Goal: Complete application form

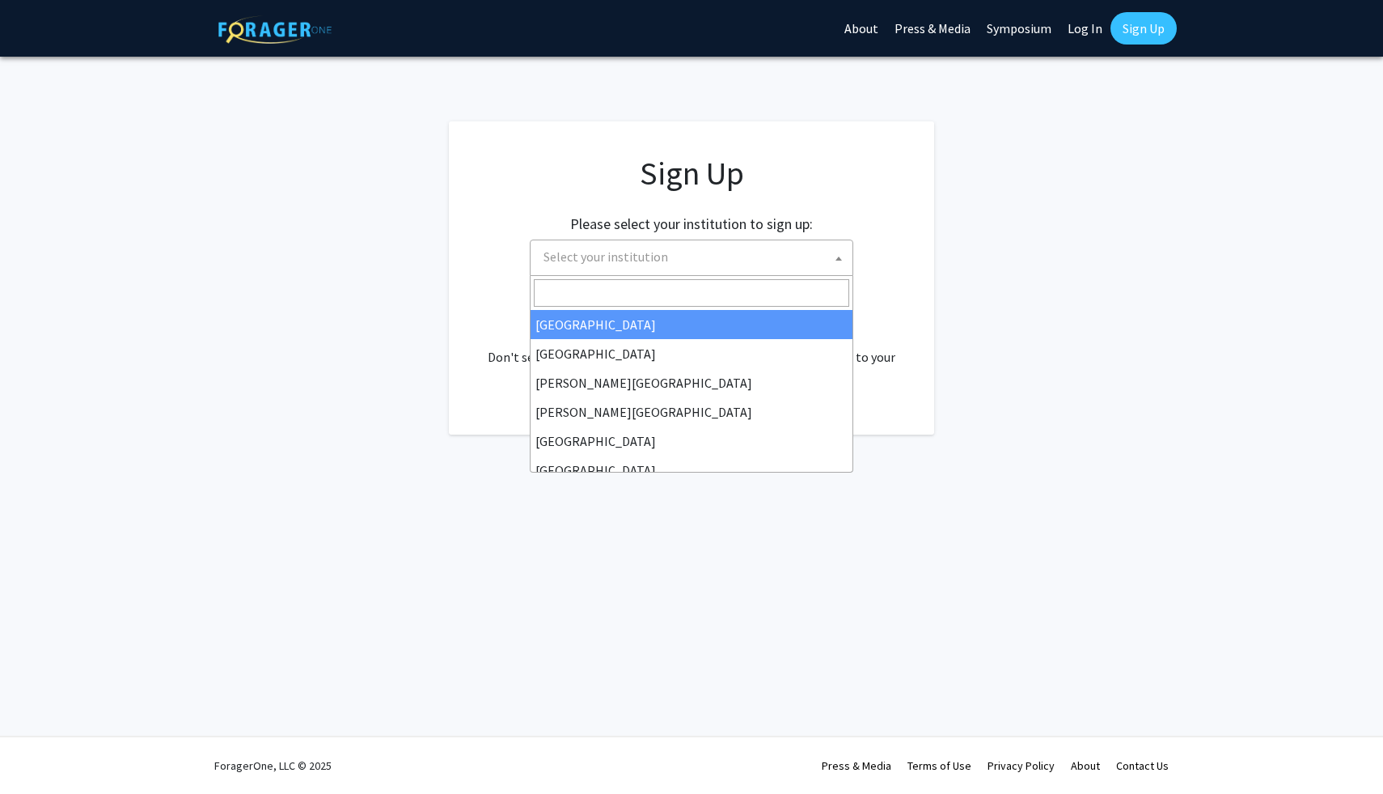
click at [743, 267] on span "Select your institution" at bounding box center [694, 256] width 315 height 33
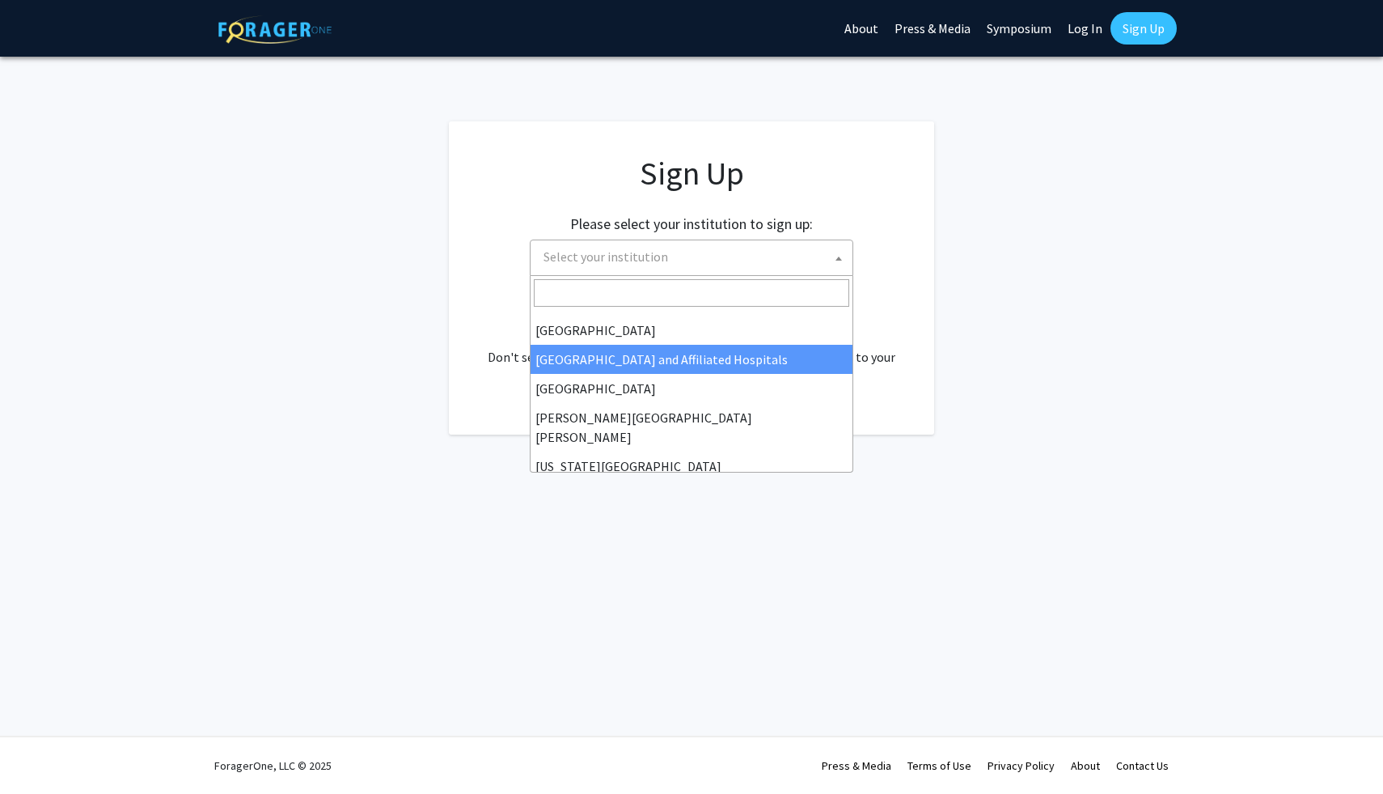
scroll to position [226, 0]
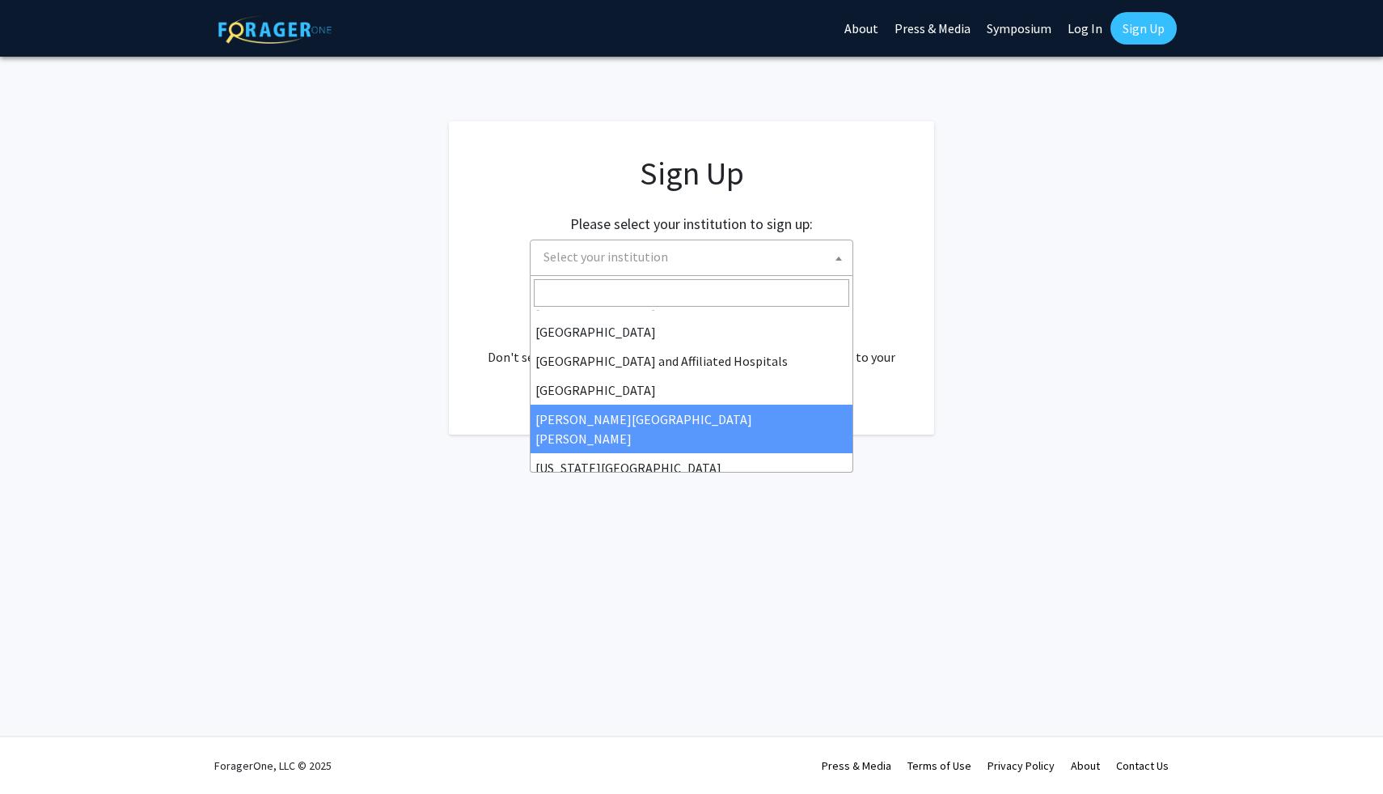
select select "1"
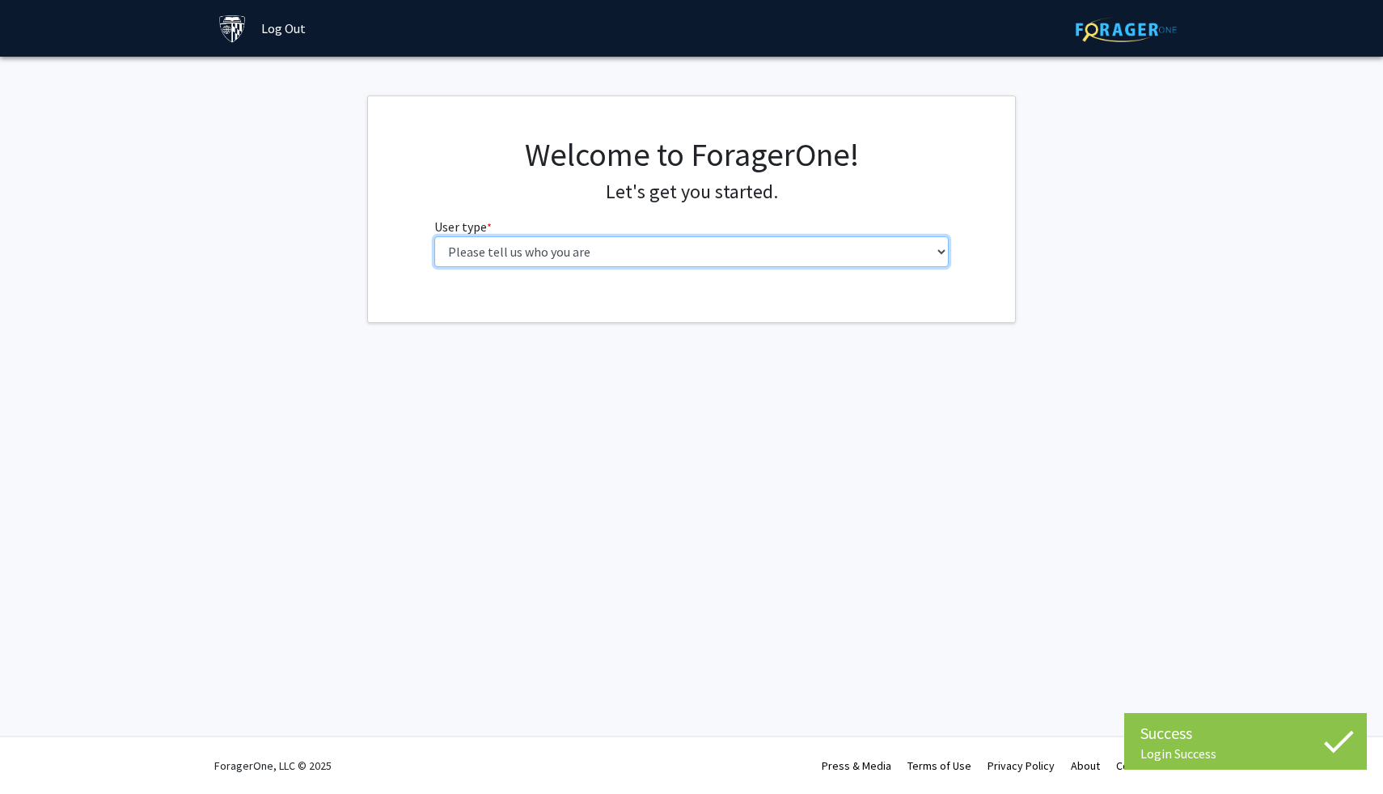
click at [793, 257] on select "Please tell us who you are Undergraduate Student Master's Student Doctoral Cand…" at bounding box center [691, 251] width 515 height 31
select select "1: undergrad"
click at [434, 236] on select "Please tell us who you are Undergraduate Student Master's Student Doctoral Cand…" at bounding box center [691, 251] width 515 height 31
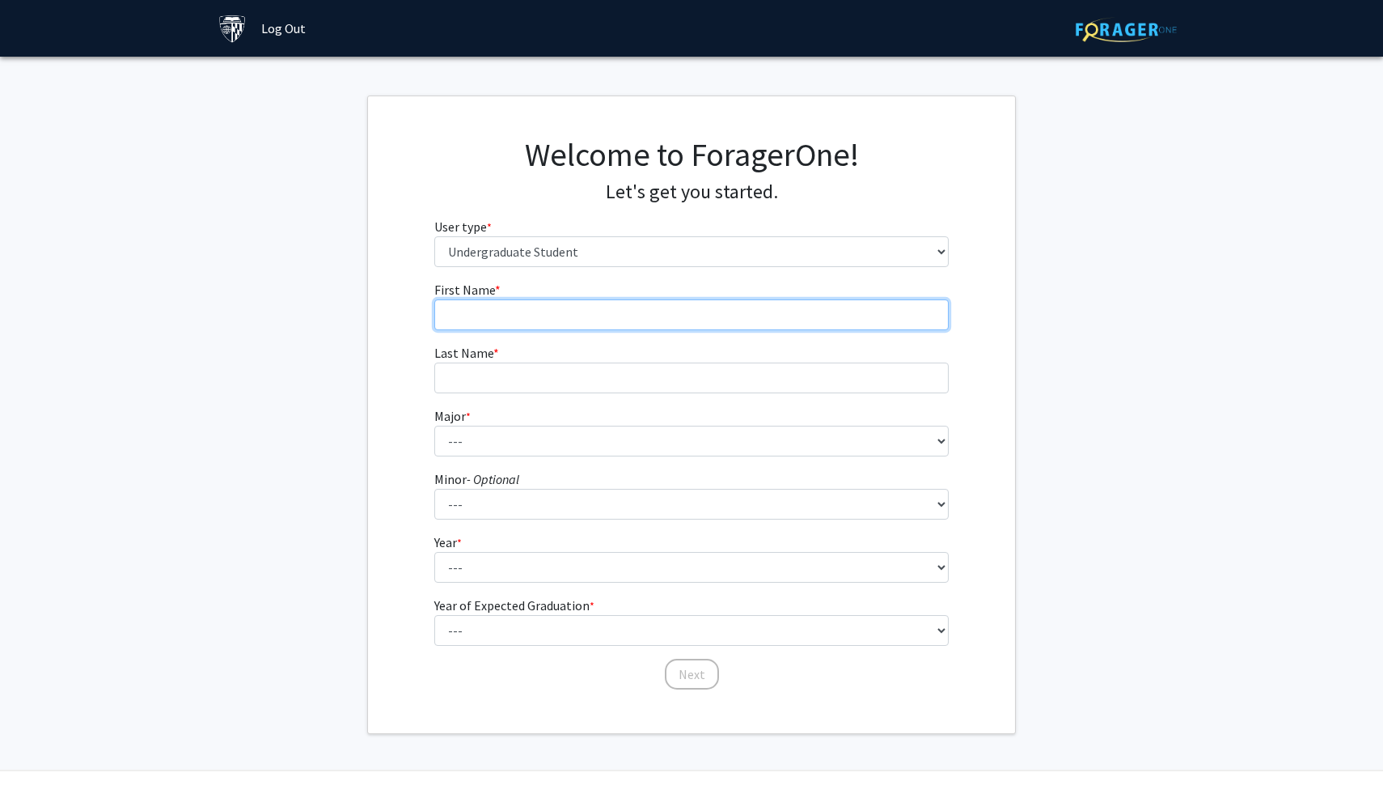
click at [841, 315] on input "First Name * required" at bounding box center [691, 314] width 515 height 31
type input "s"
type input "[PERSON_NAME]"
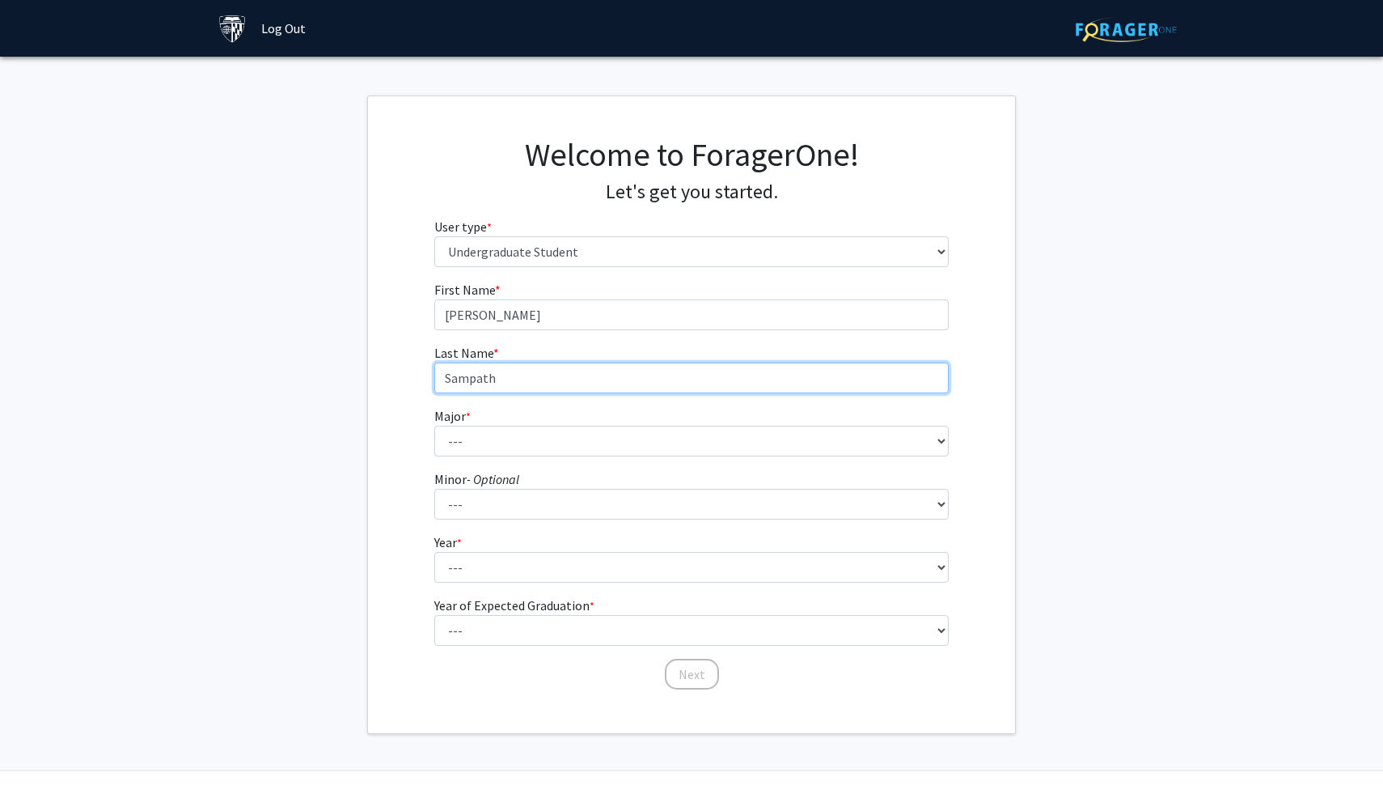
type input "Sampath"
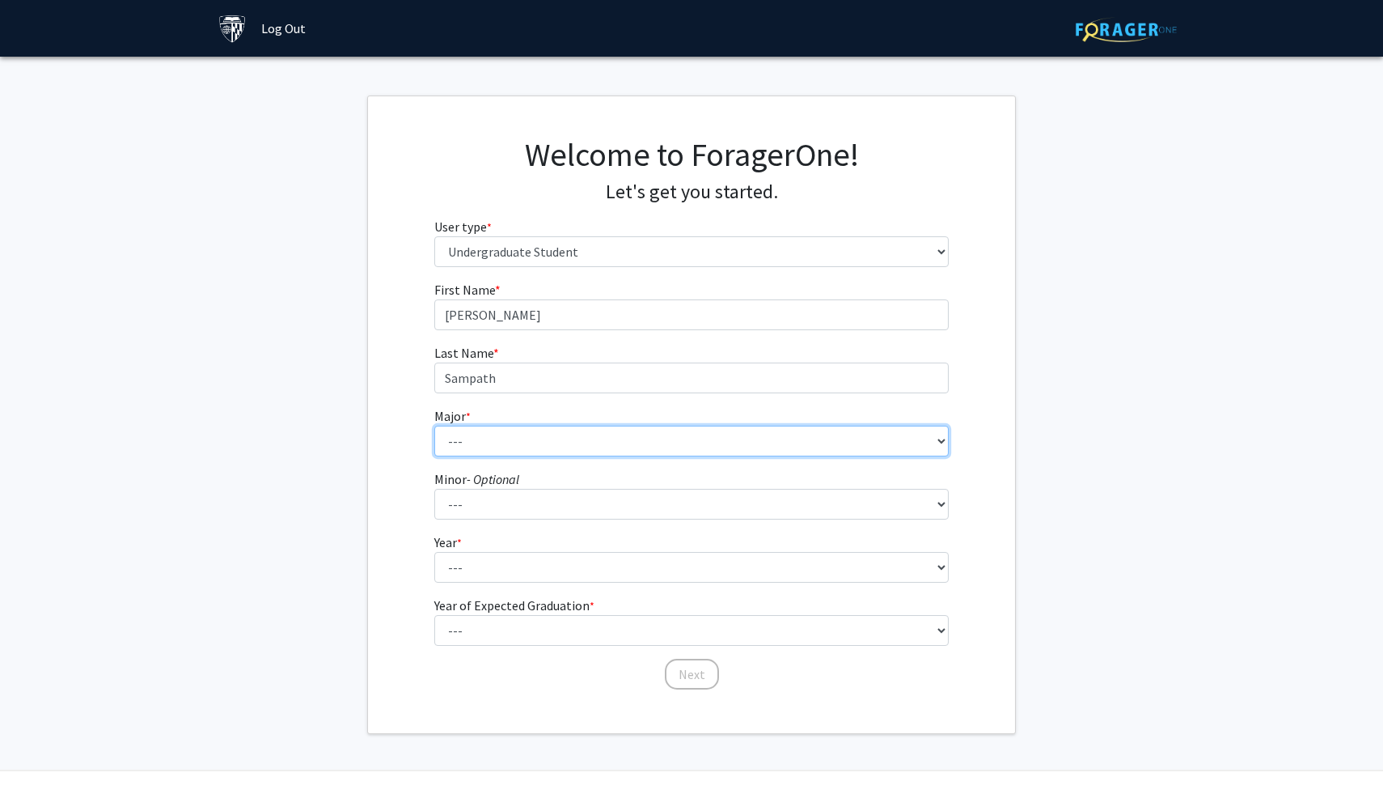
click at [767, 448] on select "--- Africana Studies Anthropology Applied Mathematics & Statistics Archaeology …" at bounding box center [691, 440] width 515 height 31
select select "41: 55"
click at [434, 425] on select "--- Africana Studies Anthropology Applied Mathematics & Statistics Archaeology …" at bounding box center [691, 440] width 515 height 31
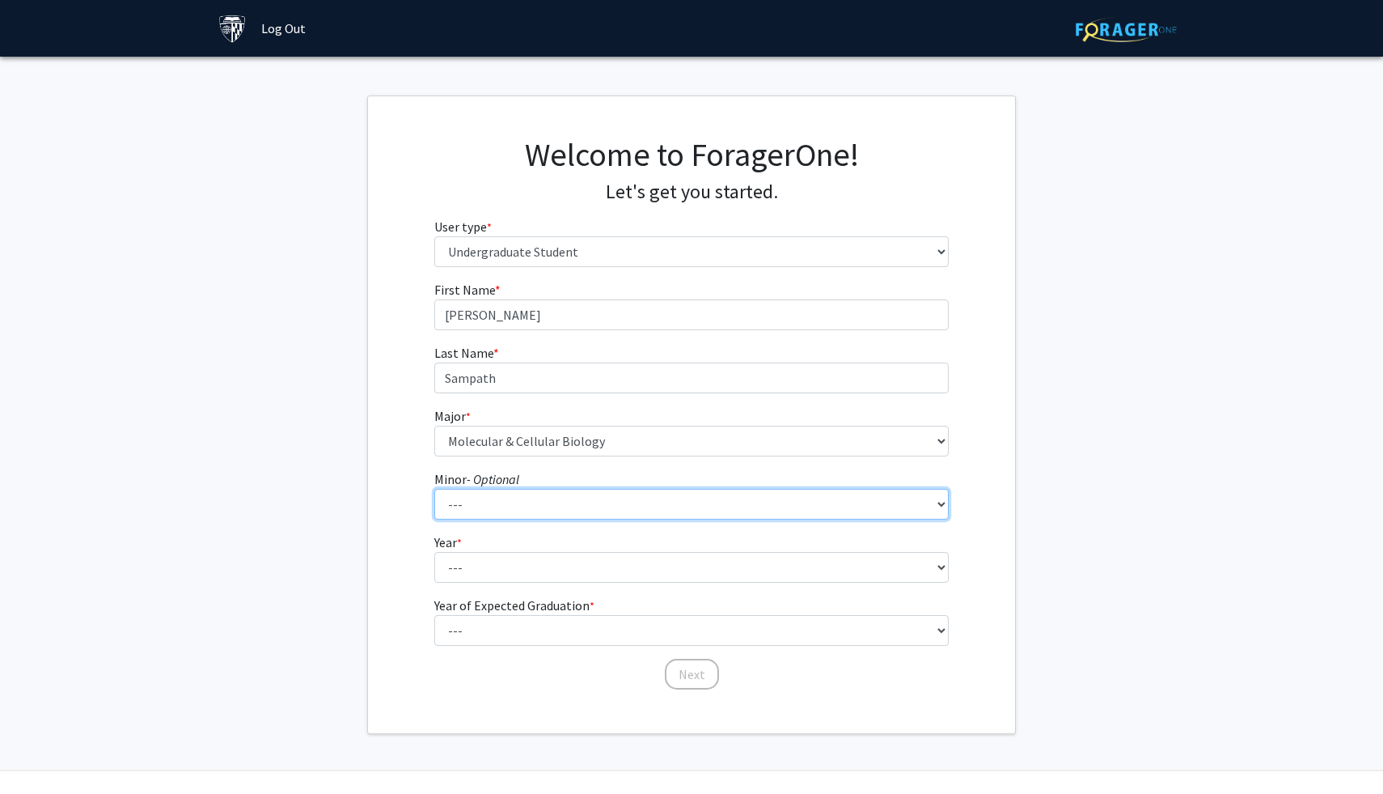
click at [573, 506] on select "--- Accounting and Financial Management Africana Studies Anthropology Applied M…" at bounding box center [691, 504] width 515 height 31
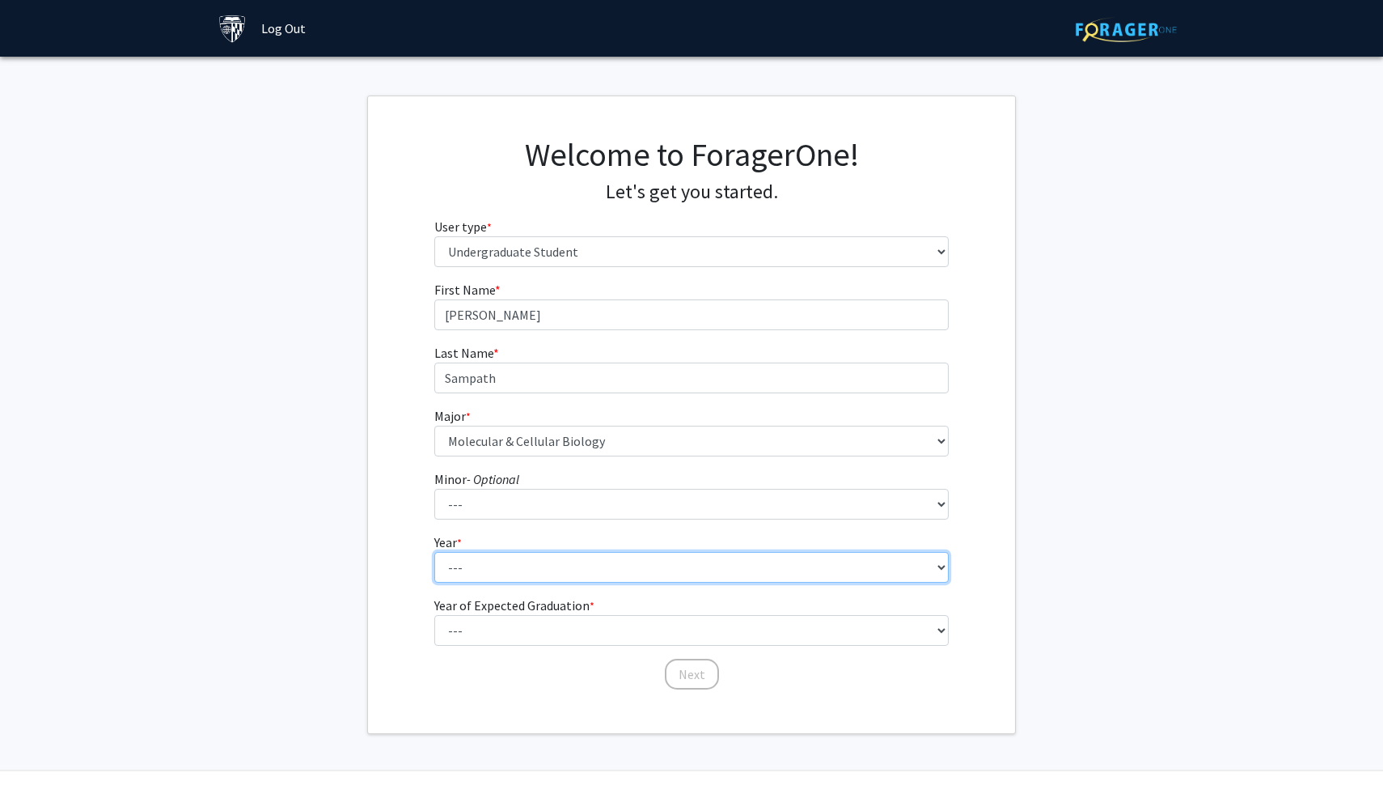
click at [558, 554] on select "--- First-year Sophomore Junior Senior Postbaccalaureate Certificate" at bounding box center [691, 567] width 515 height 31
select select "1: first-year"
click at [434, 552] on select "--- First-year Sophomore Junior Senior Postbaccalaureate Certificate" at bounding box center [691, 567] width 515 height 31
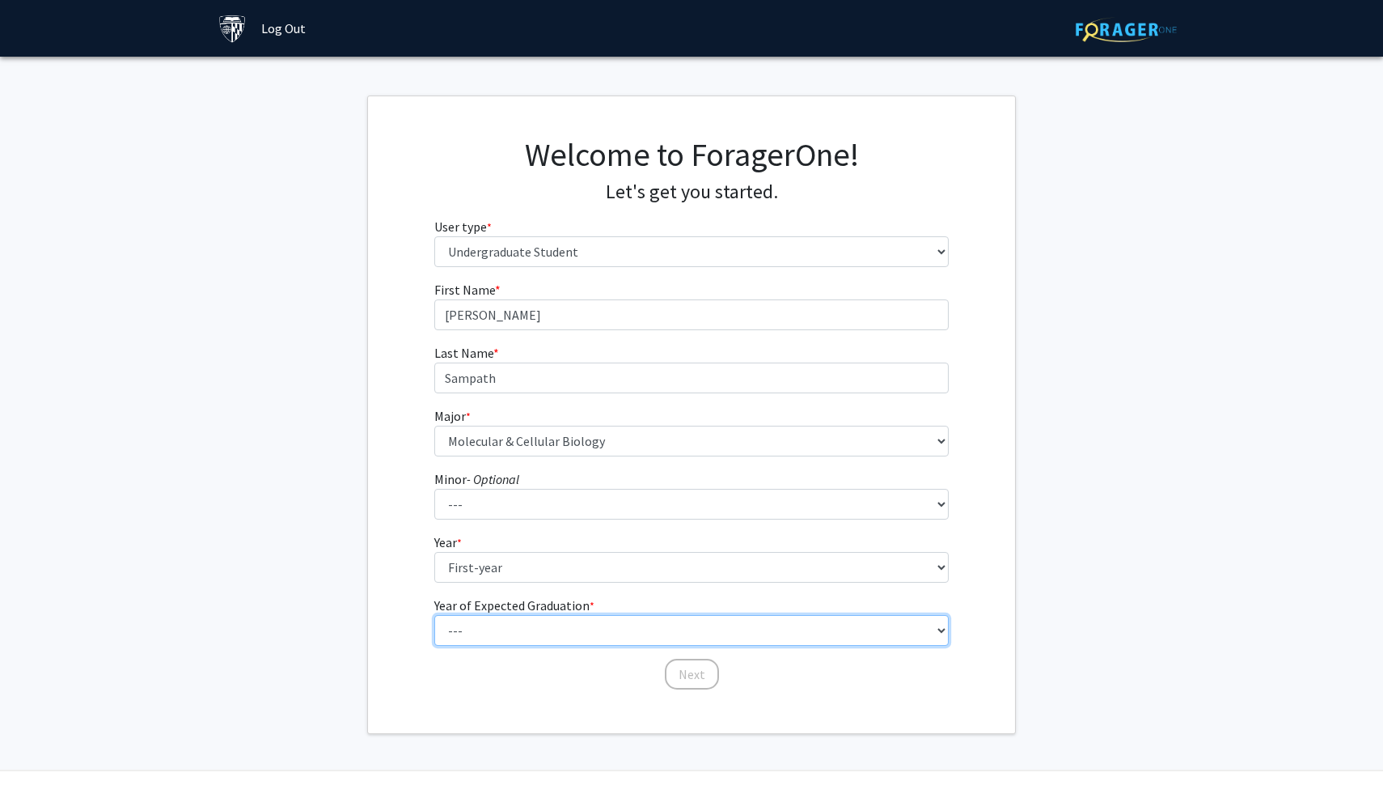
click at [510, 620] on select "--- 2025 2026 2027 2028 2029 2030 2031 2032 2033 2034" at bounding box center [691, 630] width 515 height 31
select select "5: 2029"
click at [434, 615] on select "--- 2025 2026 2027 2028 2029 2030 2031 2032 2033 2034" at bounding box center [691, 630] width 515 height 31
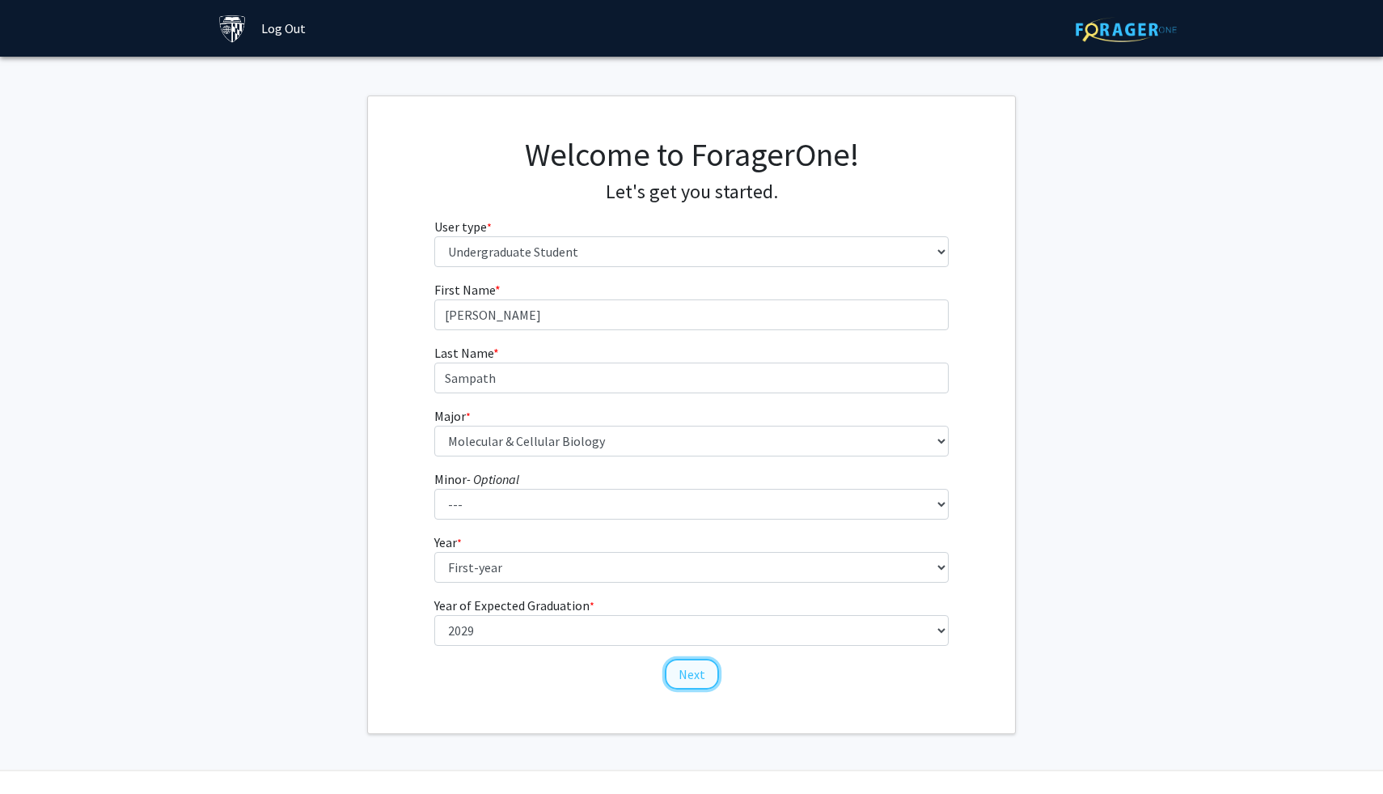
click at [674, 682] on button "Next" at bounding box center [692, 673] width 54 height 31
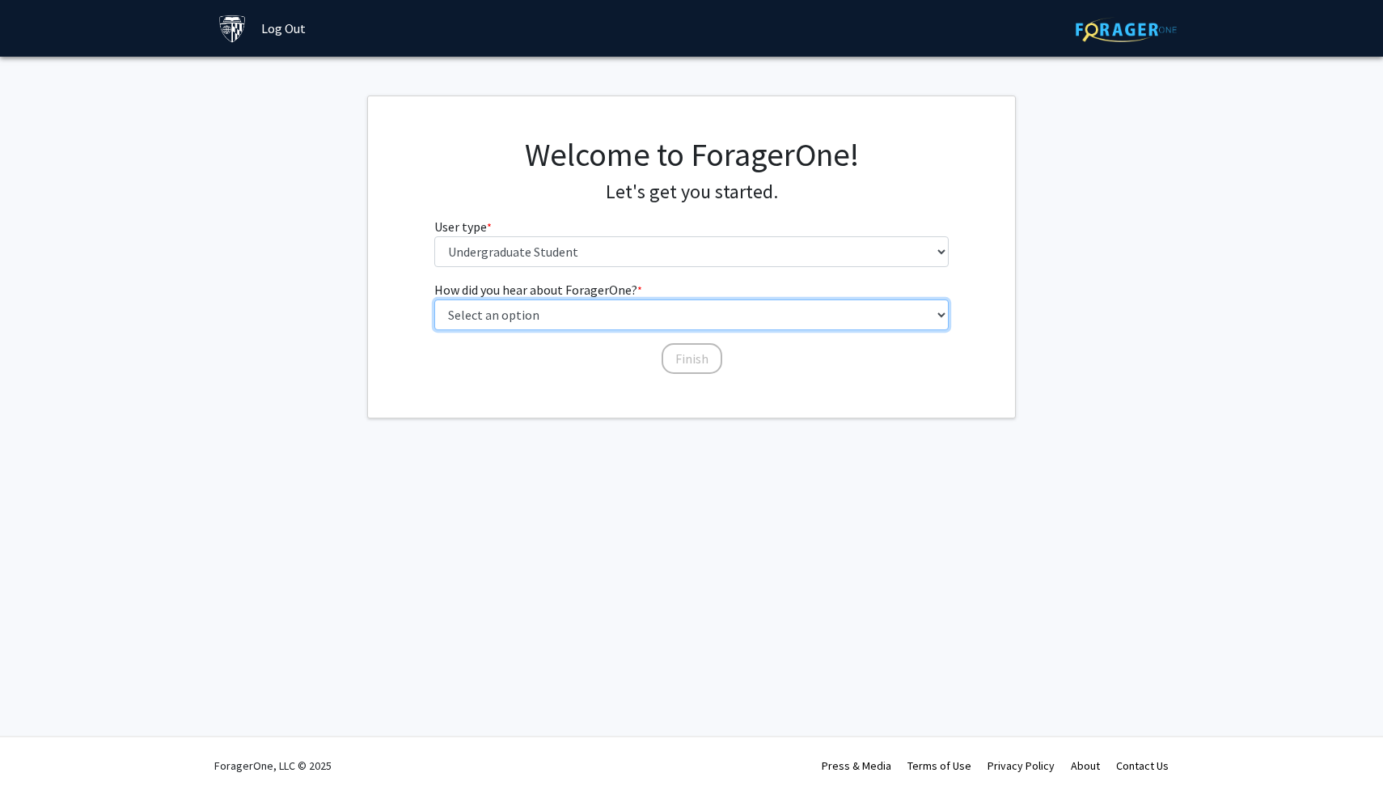
click at [742, 324] on select "Select an option Peer/student recommendation Faculty/staff recommendation Unive…" at bounding box center [691, 314] width 515 height 31
select select "3: university_website"
click at [434, 299] on select "Select an option Peer/student recommendation Faculty/staff recommendation Unive…" at bounding box center [691, 314] width 515 height 31
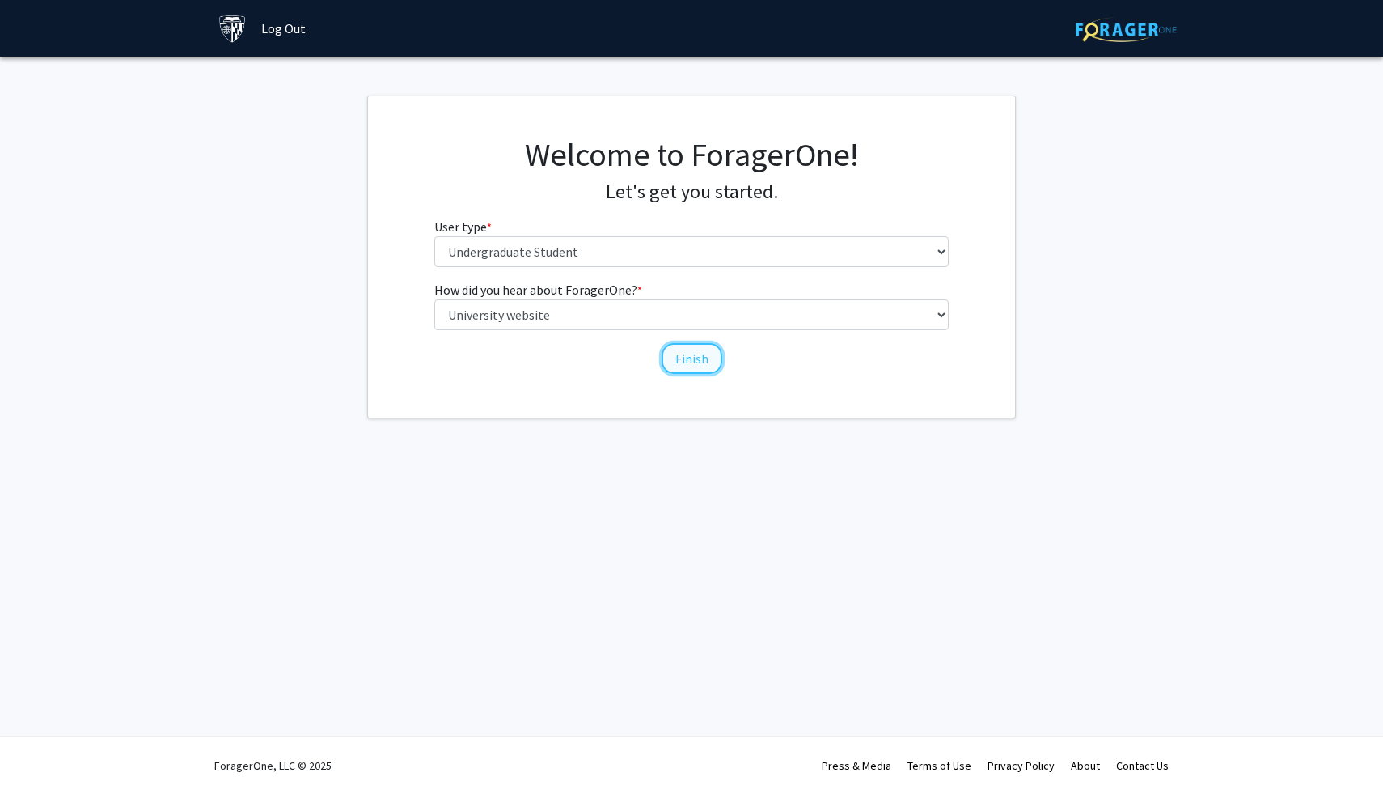
click at [688, 364] on button "Finish" at bounding box center [692, 358] width 61 height 31
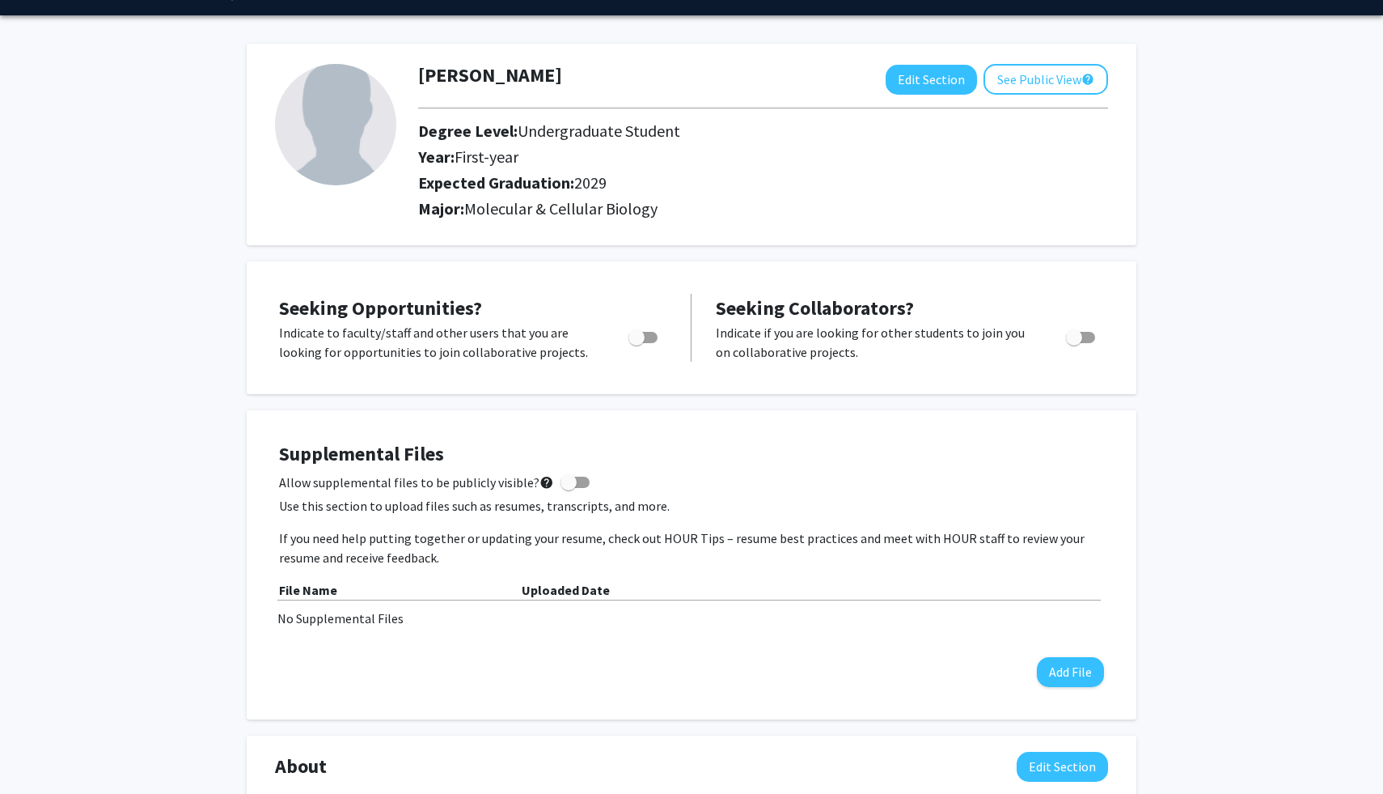
scroll to position [47, 0]
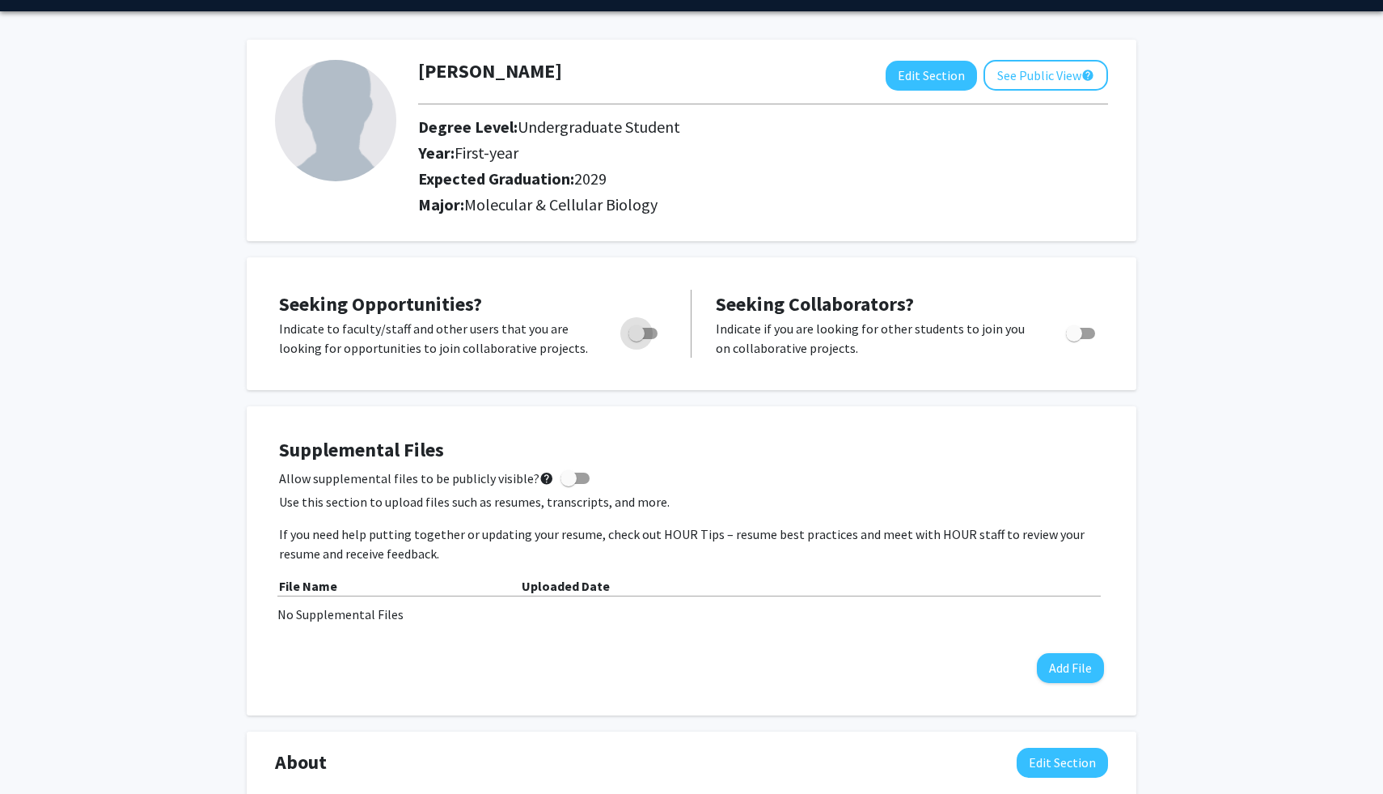
click at [633, 338] on span "Toggle" at bounding box center [637, 333] width 16 height 16
click at [636, 339] on input "Are you actively seeking opportunities?" at bounding box center [636, 339] width 1 height 1
checkbox input "true"
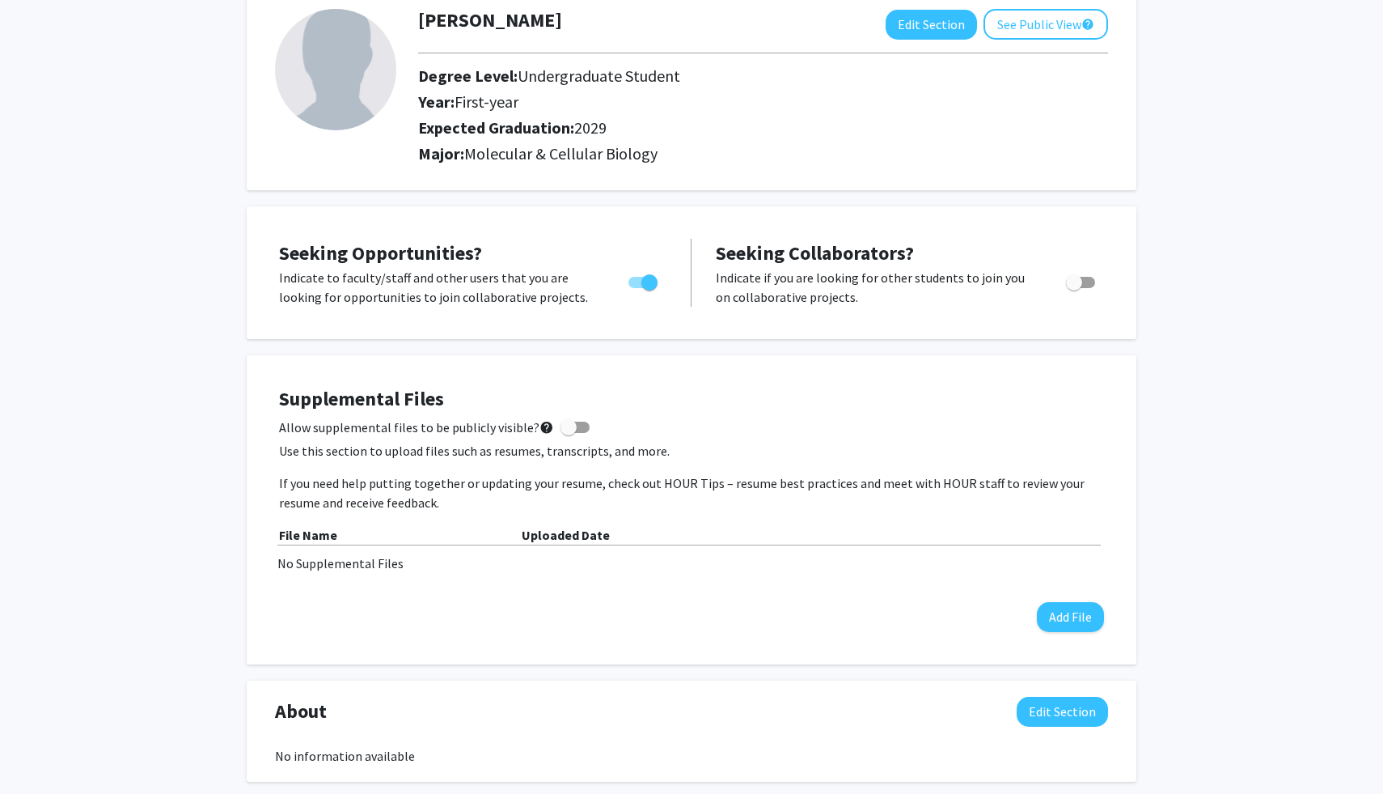
scroll to position [0, 0]
